Goal: Find specific page/section: Find specific page/section

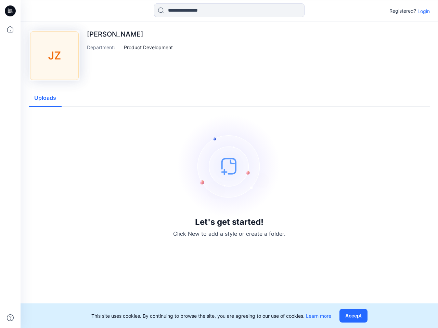
click at [219, 164] on img at bounding box center [229, 166] width 103 height 103
click at [11, 11] on icon at bounding box center [11, 11] width 3 height 0
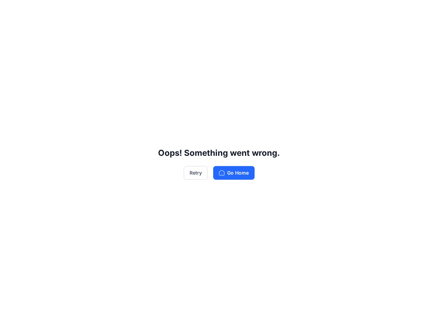
click at [10, 318] on div "Oops! Something went wrong. Retry Go Home" at bounding box center [219, 164] width 438 height 328
click at [229, 10] on div "Oops! Something went wrong. Retry Go Home" at bounding box center [219, 164] width 438 height 328
click at [423, 11] on div "Oops! Something went wrong. Retry Go Home" at bounding box center [219, 164] width 438 height 328
click at [148, 47] on div "Oops! Something went wrong. Retry Go Home" at bounding box center [219, 164] width 438 height 328
click at [45, 98] on div "Oops! Something went wrong. Retry Go Home" at bounding box center [219, 164] width 438 height 328
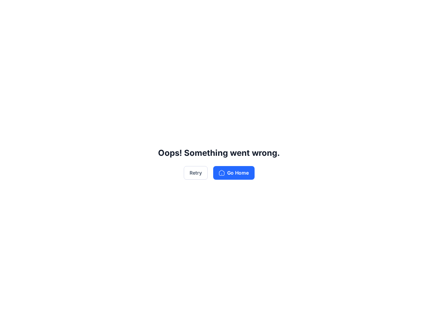
click at [355, 316] on div "Oops! Something went wrong. Retry Go Home" at bounding box center [219, 164] width 438 height 328
